Goal: Navigation & Orientation: Find specific page/section

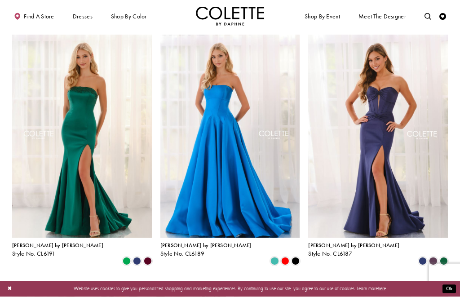
scroll to position [788, 0]
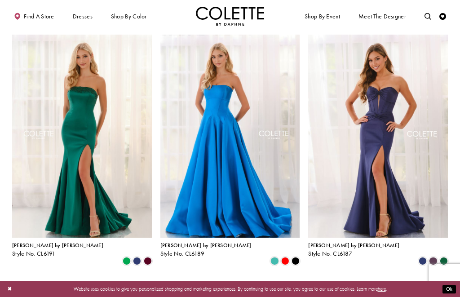
click at [148, 257] on span "Product List" at bounding box center [148, 261] width 8 height 8
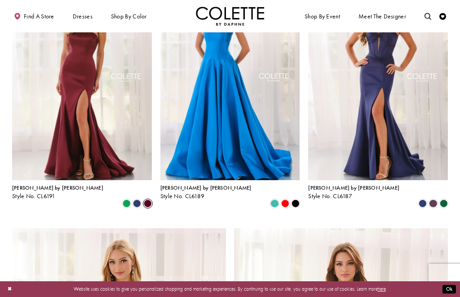
scroll to position [845, 0]
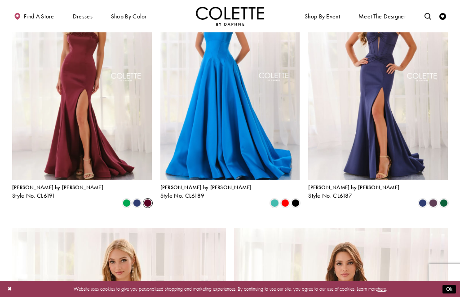
click at [432, 199] on span "Product List" at bounding box center [433, 203] width 8 height 8
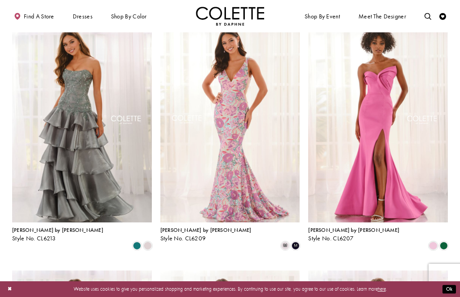
scroll to position [0, 0]
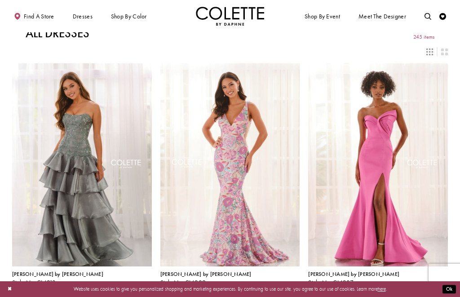
scroll to position [7, 0]
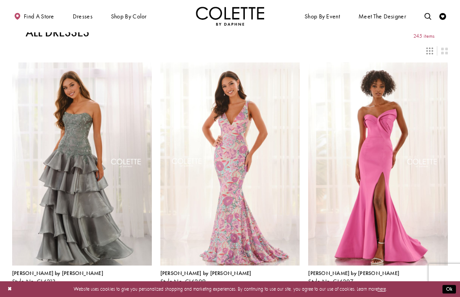
click at [0, 0] on div "Primary block" at bounding box center [0, 0] width 0 height 0
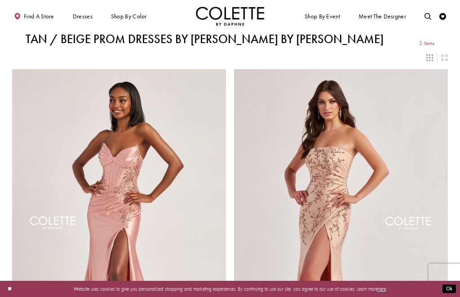
click at [0, 0] on div "Primary block" at bounding box center [0, 0] width 0 height 0
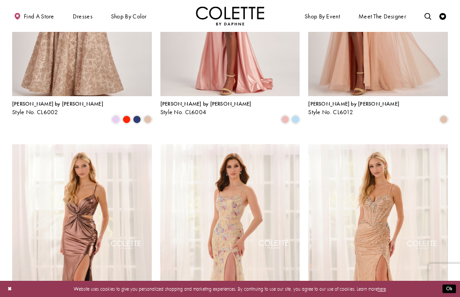
scroll to position [163, 0]
